Goal: Task Accomplishment & Management: Use online tool/utility

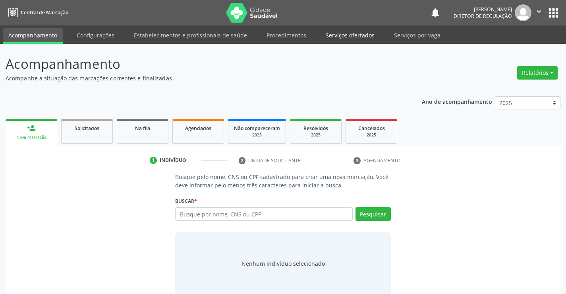
click at [351, 32] on link "Serviços ofertados" at bounding box center [350, 35] width 60 height 14
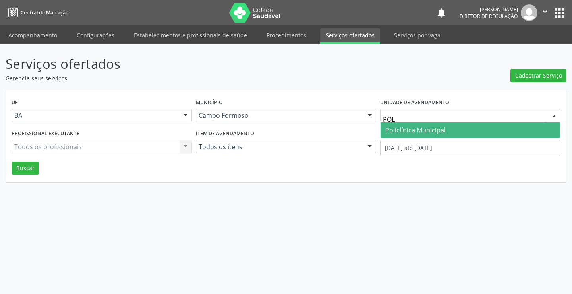
type input "POLI"
click at [440, 133] on span "Policlínica Municipal" at bounding box center [415, 130] width 60 height 9
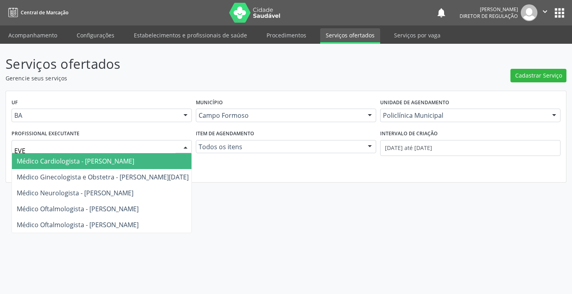
type input "EVER"
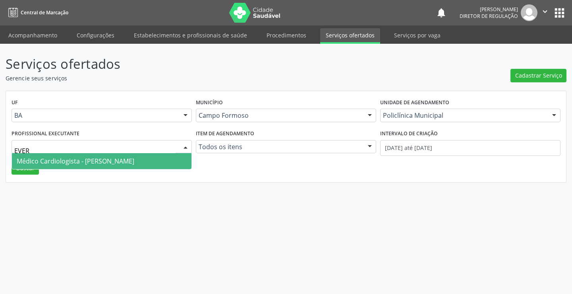
click at [88, 166] on span "Médico Cardiologista - [PERSON_NAME]" at bounding box center [102, 161] width 180 height 16
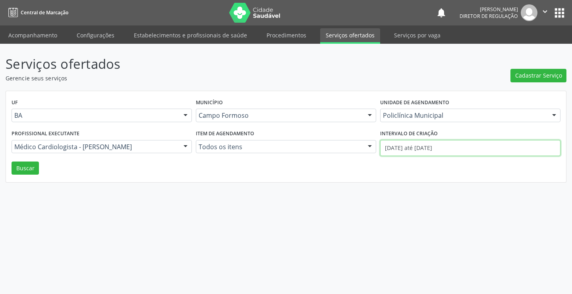
click at [491, 143] on input "[DATE] até [DATE]" at bounding box center [470, 148] width 180 height 16
click at [19, 170] on button "Buscar" at bounding box center [25, 168] width 27 height 14
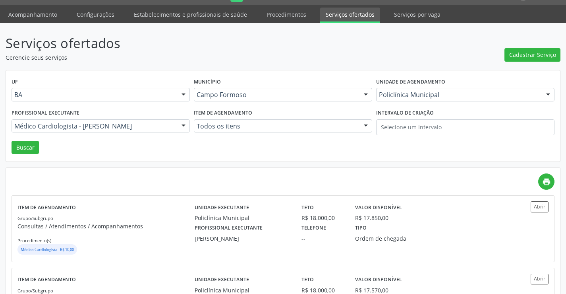
scroll to position [40, 0]
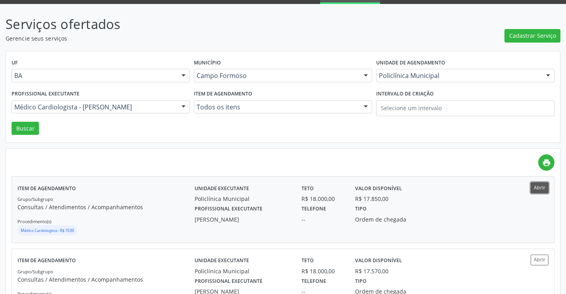
click at [543, 189] on button "Abrir" at bounding box center [540, 187] width 18 height 11
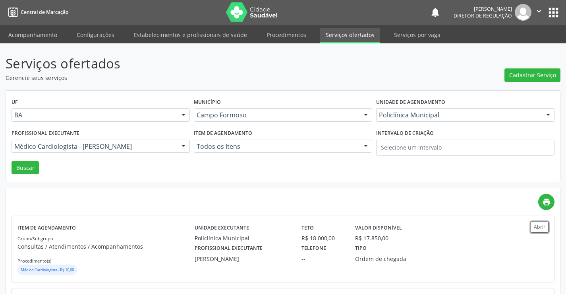
scroll to position [0, 0]
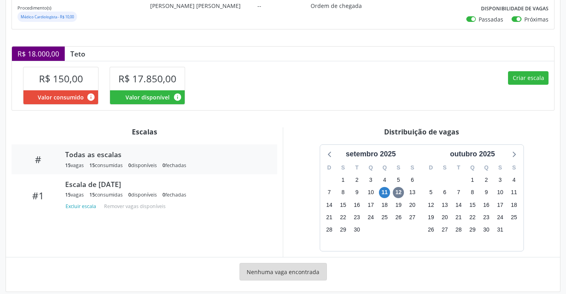
scroll to position [143, 0]
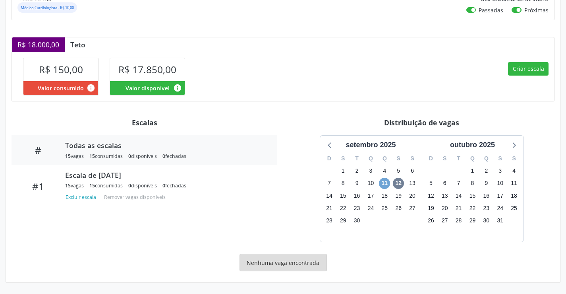
click at [385, 179] on span "11" at bounding box center [384, 183] width 11 height 11
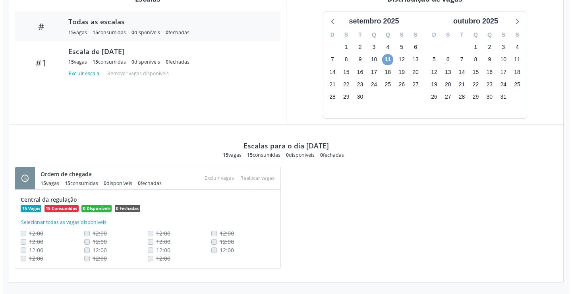
scroll to position [107, 0]
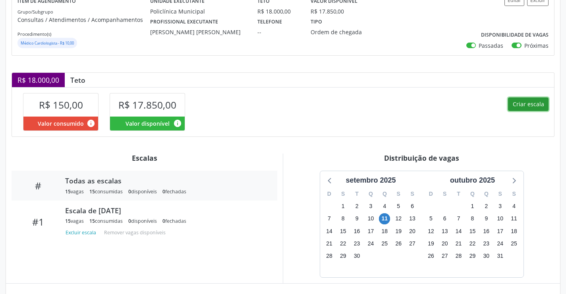
click at [538, 106] on button "Criar escala" at bounding box center [528, 104] width 41 height 14
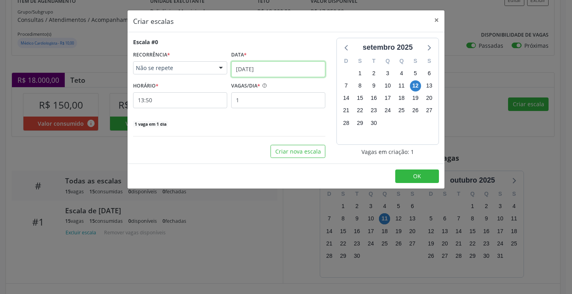
click at [290, 72] on input "[DATE]" at bounding box center [278, 69] width 94 height 16
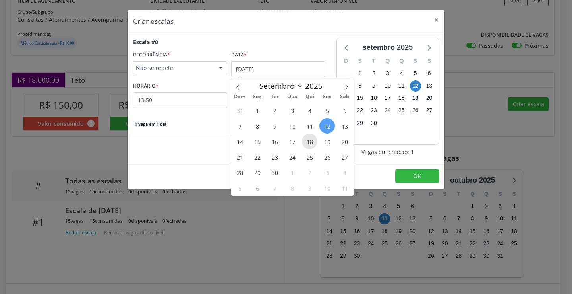
click at [304, 142] on span "18" at bounding box center [309, 140] width 15 height 15
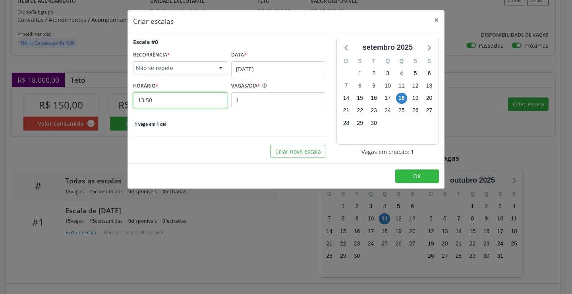
click at [181, 98] on input "13:50" at bounding box center [180, 100] width 94 height 16
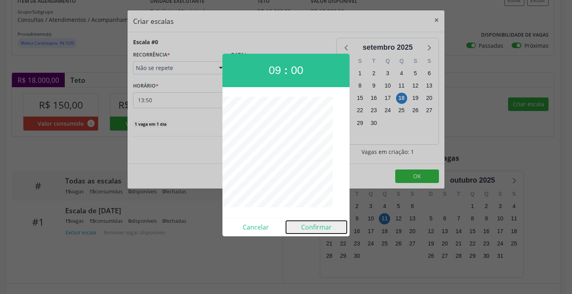
click at [319, 230] on button "Confirmar" at bounding box center [316, 226] width 61 height 13
type input "09:00"
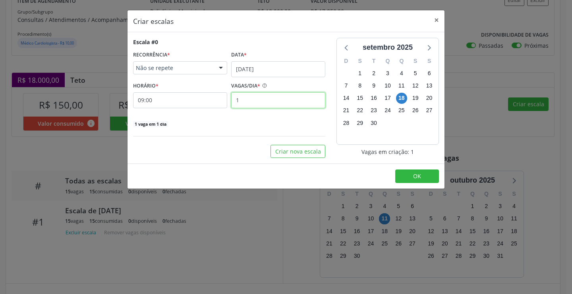
click at [279, 94] on input "1" at bounding box center [278, 100] width 94 height 16
type input "15"
click at [408, 174] on button "OK" at bounding box center [417, 176] width 44 height 14
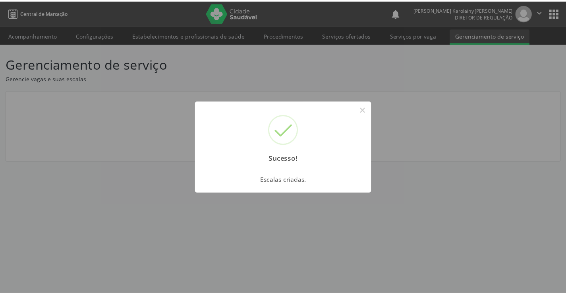
scroll to position [0, 0]
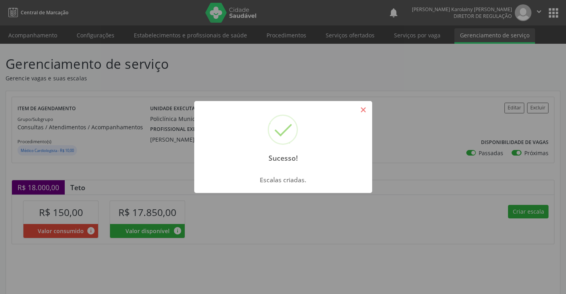
click at [363, 113] on button "×" at bounding box center [364, 110] width 14 height 14
